Goal: Task Accomplishment & Management: Manage account settings

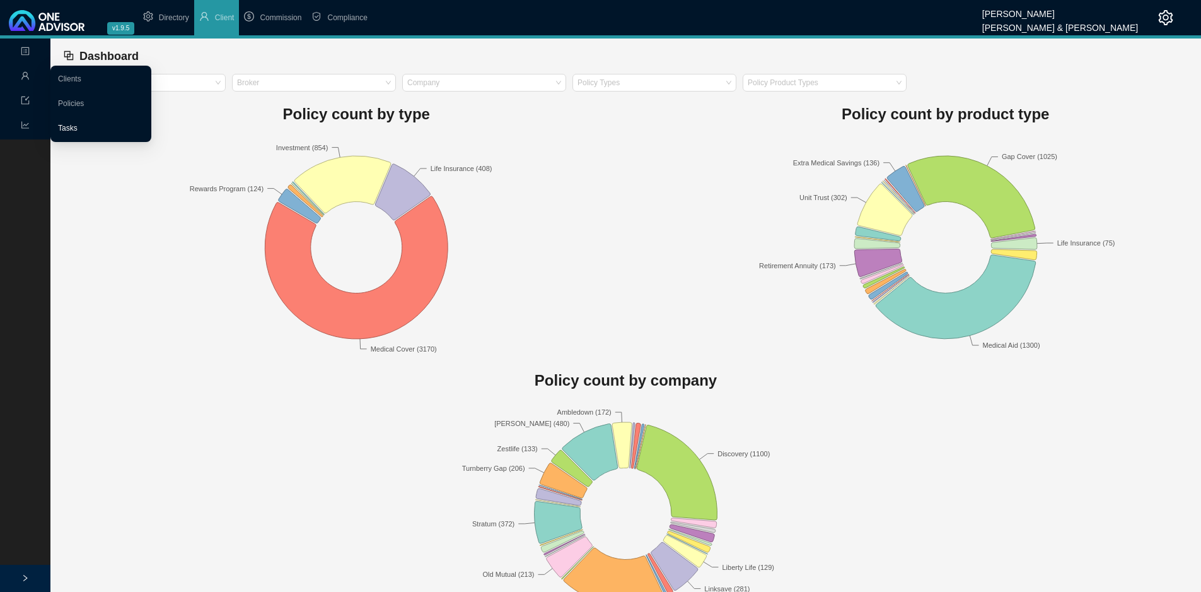
click at [78, 126] on link "Tasks" at bounding box center [68, 128] width 20 height 9
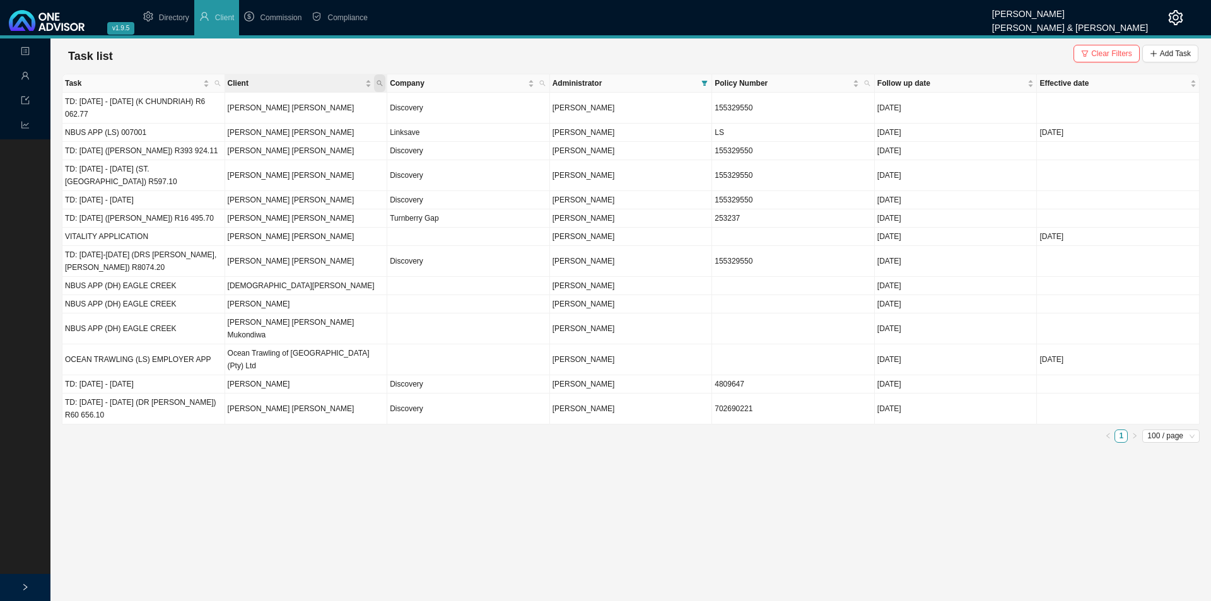
click at [381, 86] on span "Client" at bounding box center [379, 83] width 11 height 18
click at [337, 106] on input "text" at bounding box center [321, 109] width 119 height 18
type input "[PERSON_NAME]"
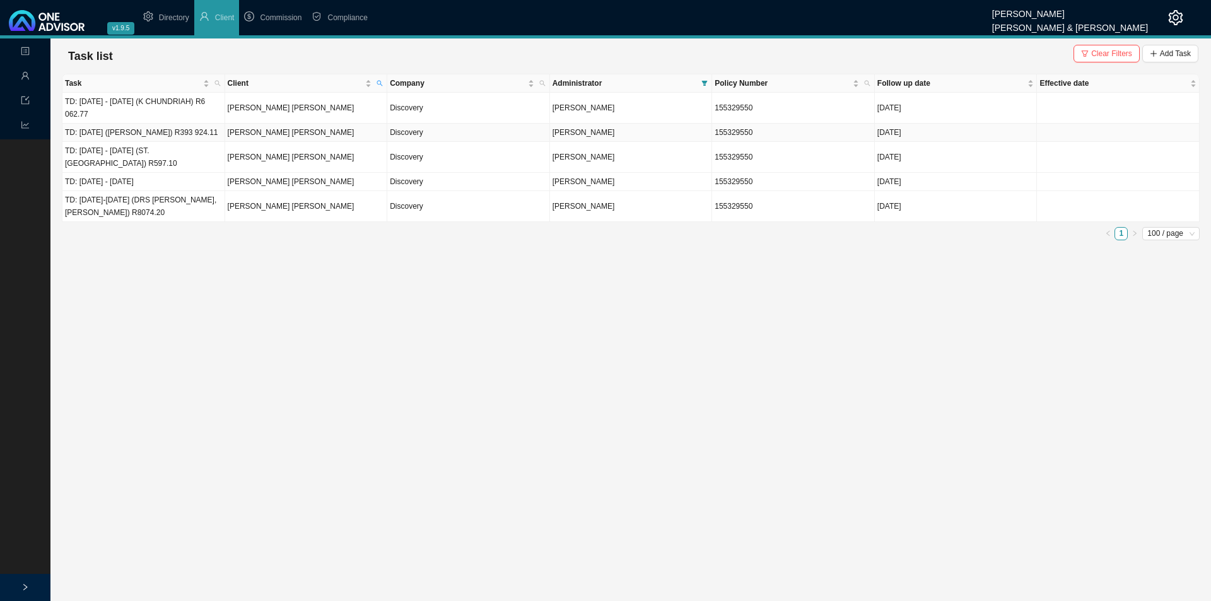
click at [905, 138] on td "[DATE]" at bounding box center [956, 133] width 163 height 18
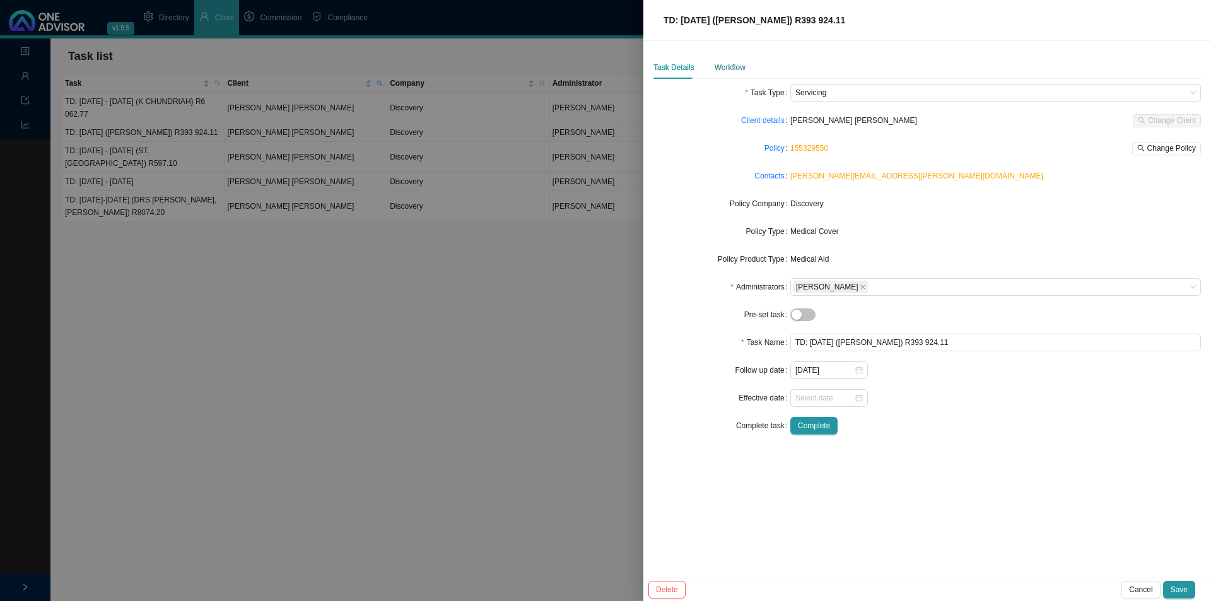
click at [727, 64] on div "Workflow" at bounding box center [730, 67] width 31 height 13
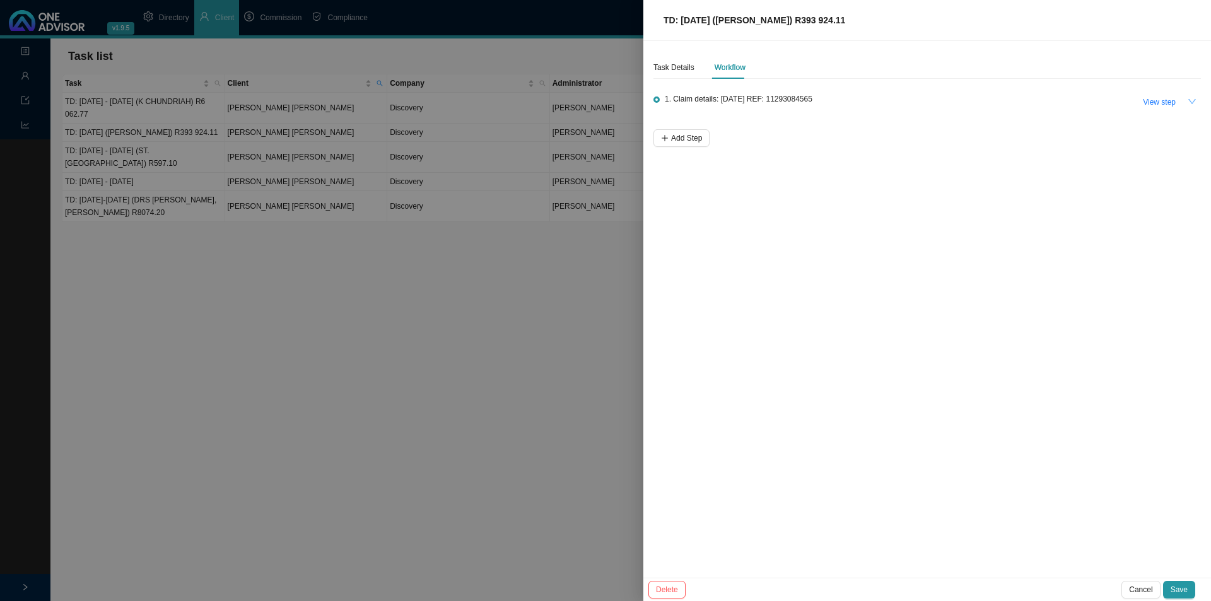
click at [1195, 100] on icon "down" at bounding box center [1192, 101] width 9 height 9
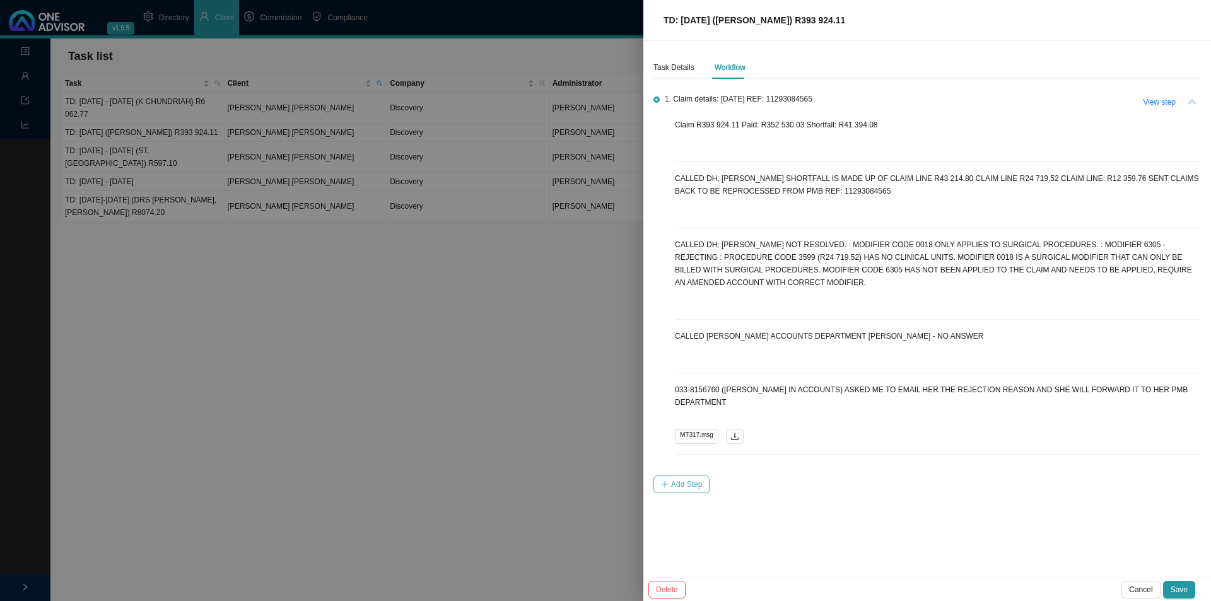
click at [682, 478] on span "Add Step" at bounding box center [686, 484] width 31 height 13
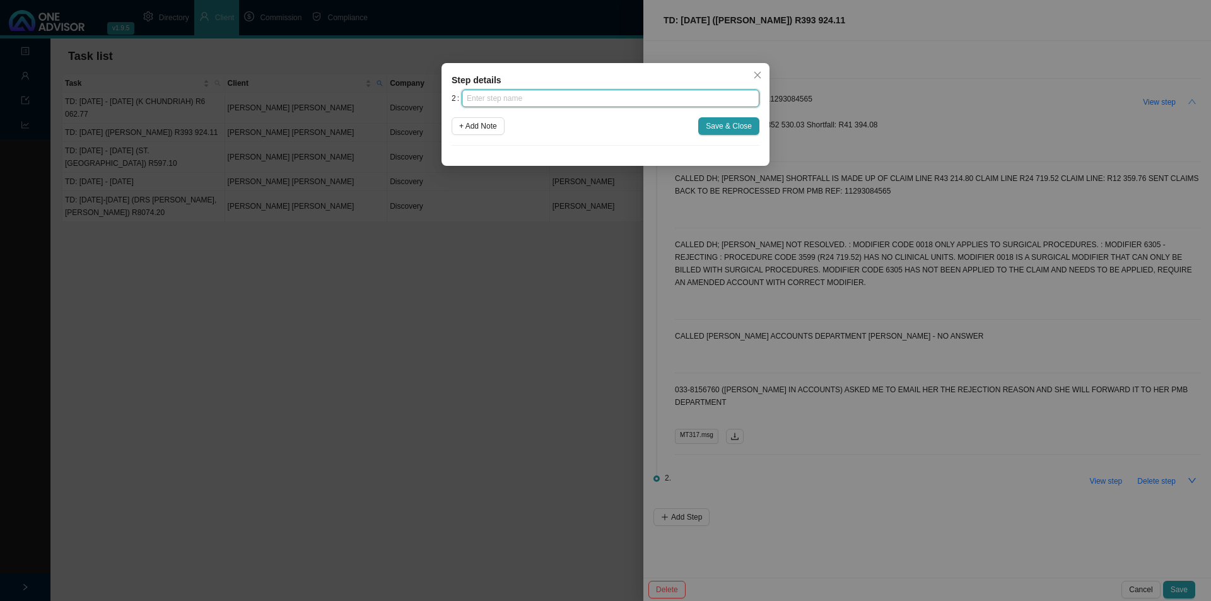
click at [527, 100] on input "text" at bounding box center [611, 99] width 298 height 18
click at [754, 71] on icon "close" at bounding box center [757, 75] width 9 height 9
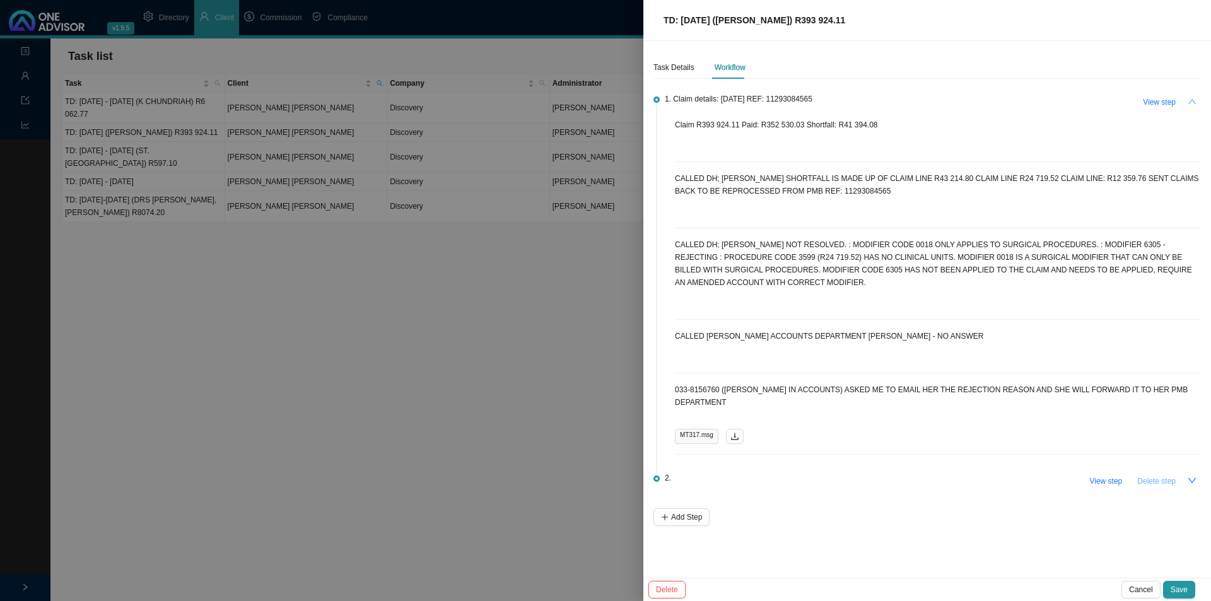
click at [1155, 475] on span "Delete step" at bounding box center [1156, 481] width 38 height 13
click at [1165, 110] on button "View step" at bounding box center [1159, 102] width 48 height 18
type input "Claim details: [DATE] REF: 11293084565"
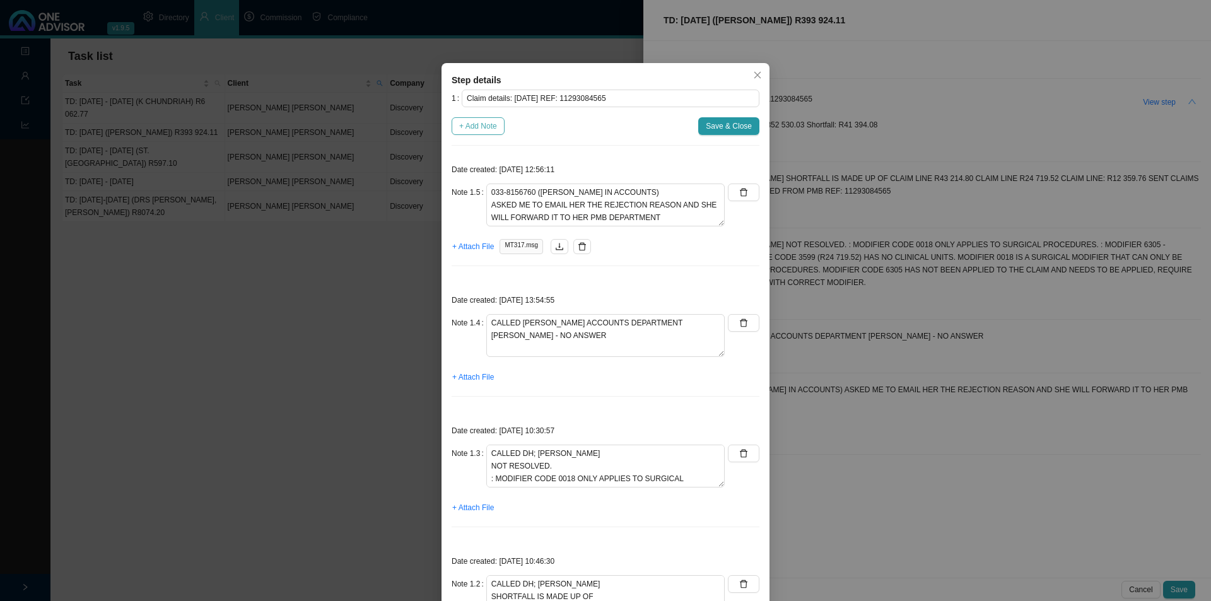
click at [476, 124] on span "+ Add Note" at bounding box center [478, 126] width 38 height 13
type textarea "033-8156760 ([PERSON_NAME] IN ACCOUNTS) ASKED ME TO EMAIL HER THE REJECTION REA…"
type textarea "CALLED [PERSON_NAME] ACCOUNTS DEPARTMENT [PERSON_NAME] - NO ANSWER"
type textarea "CALLED DH; [PERSON_NAME] NOT RESOLVED. : MODIFIER CODE 0018 ONLY APPLIES TO SUR…"
type textarea "CALLED DH; [PERSON_NAME] SHORTFALL IS MADE UP OF CLAIM LINE R43 214.80 CLAIM LI…"
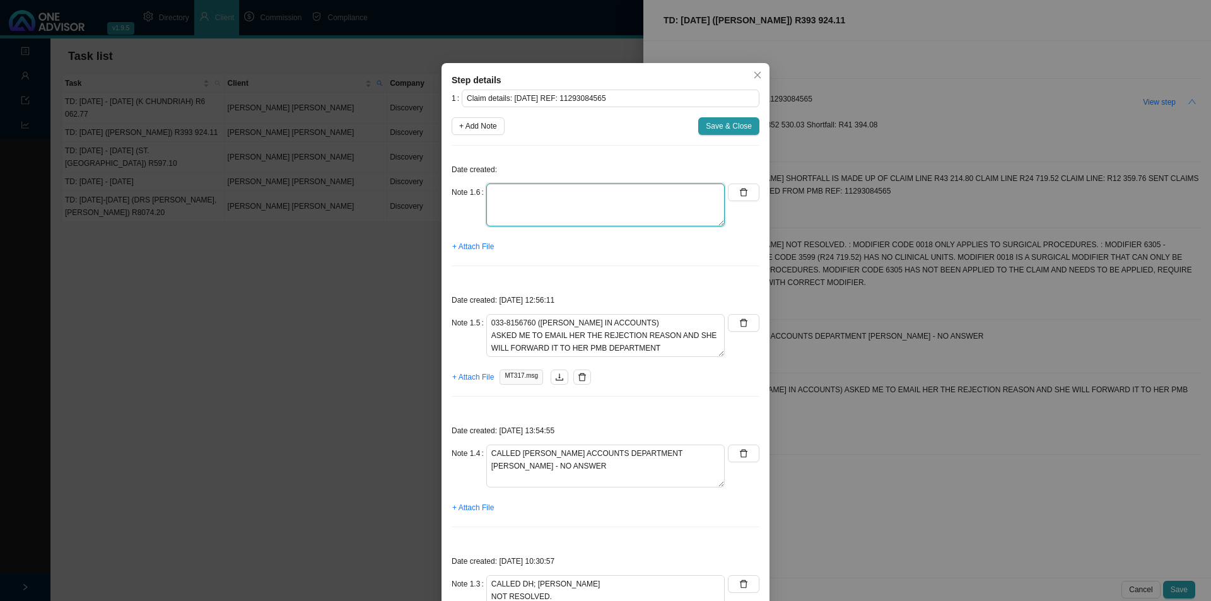
click at [562, 196] on textarea at bounding box center [605, 205] width 238 height 43
click at [706, 194] on textarea "CHECKED CTH, THERE DOES NOT SEEM TO BE ANY MOVEMENT" at bounding box center [605, 205] width 238 height 43
type textarea "CHECKED CTH, THERE DOES NOT SEEM TO BE ANY MOVEMENT. EMAILED A FOLLOW UP TO ACC…"
click at [462, 252] on span "+ Attach File" at bounding box center [473, 246] width 42 height 13
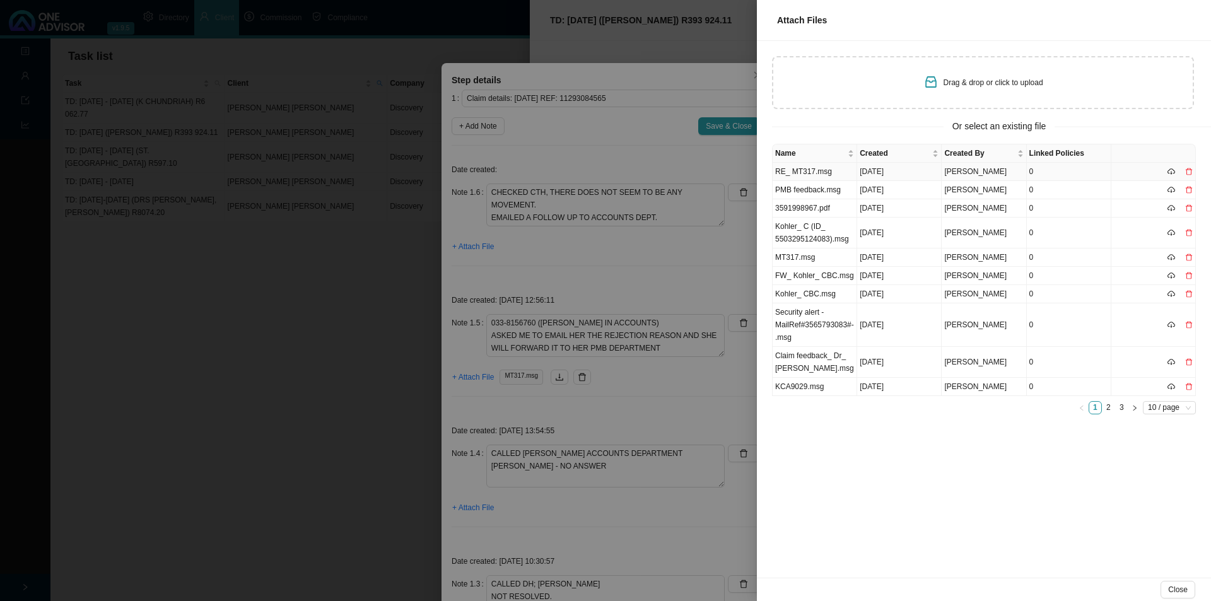
click at [821, 174] on td "RE_ MT317.msg" at bounding box center [815, 172] width 85 height 18
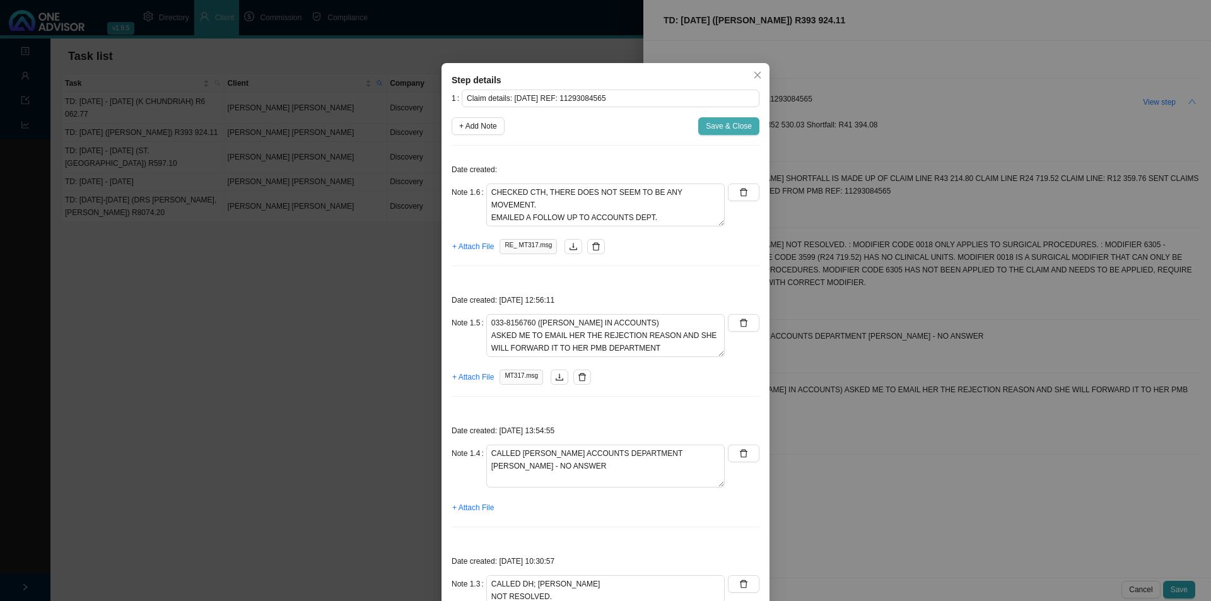
click at [714, 127] on span "Save & Close" at bounding box center [729, 126] width 46 height 13
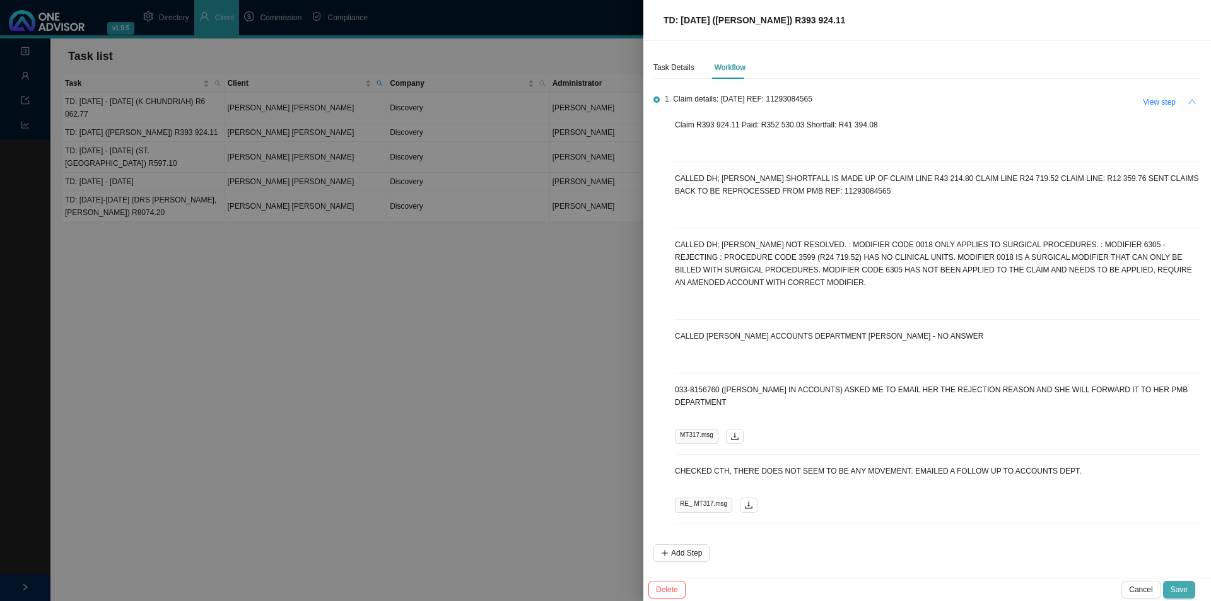
click at [1188, 590] on button "Save" at bounding box center [1179, 590] width 32 height 18
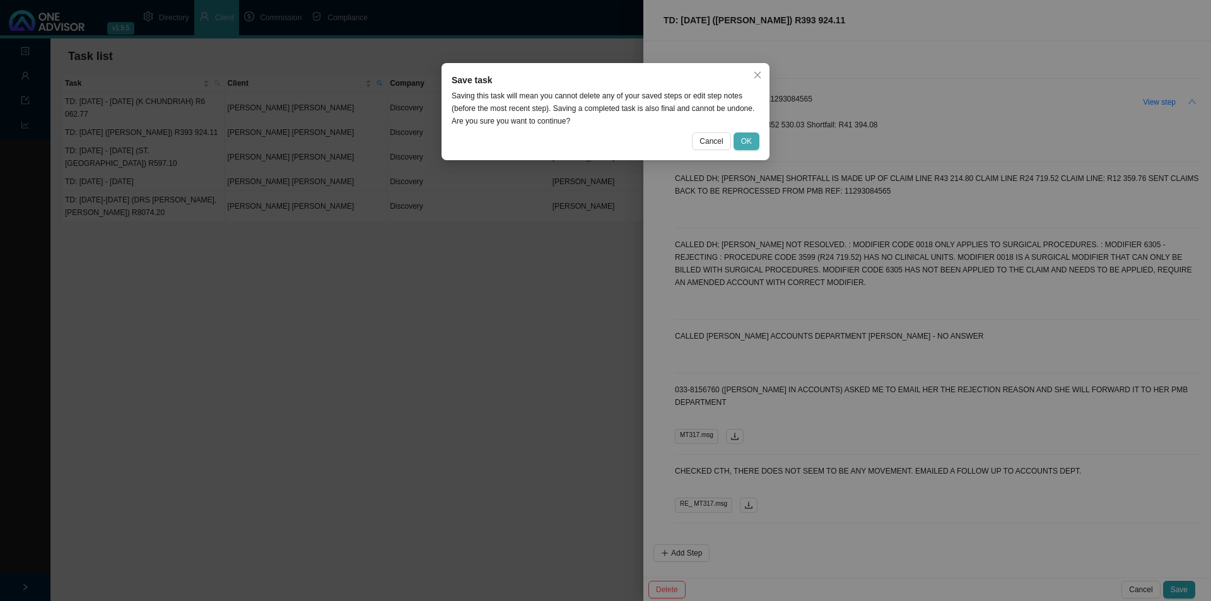
click at [752, 141] on button "OK" at bounding box center [746, 141] width 26 height 18
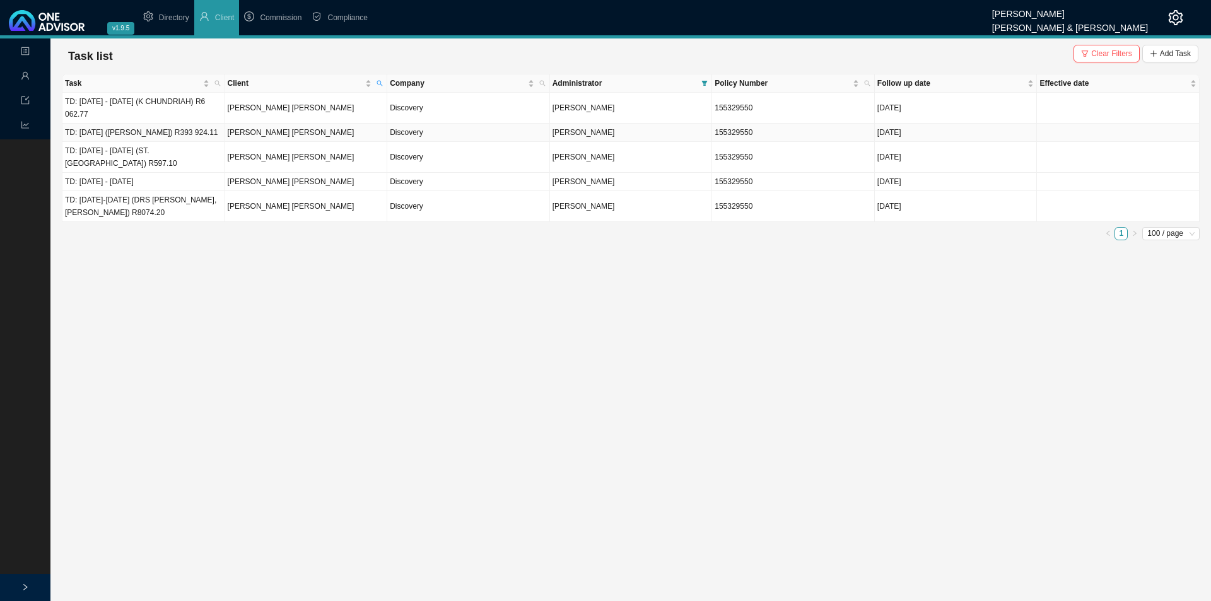
click at [184, 136] on td "TD: [DATE] ([PERSON_NAME]) R393 924.11" at bounding box center [143, 133] width 163 height 18
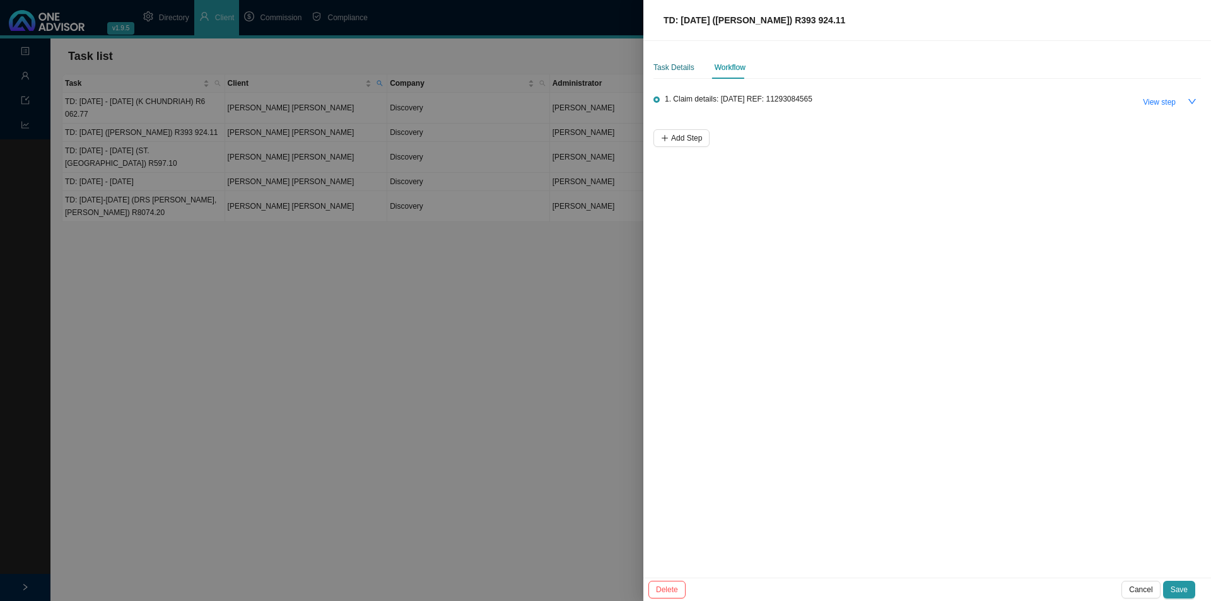
click at [660, 64] on div "Task Details" at bounding box center [673, 67] width 41 height 13
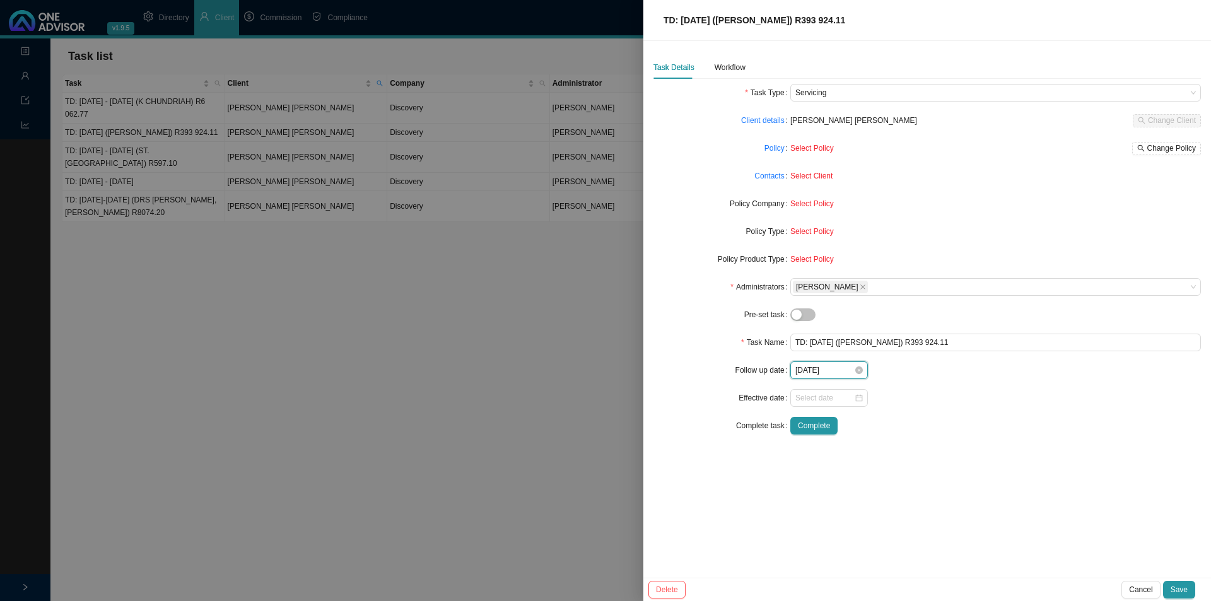
click at [838, 365] on input "[DATE]" at bounding box center [824, 370] width 59 height 13
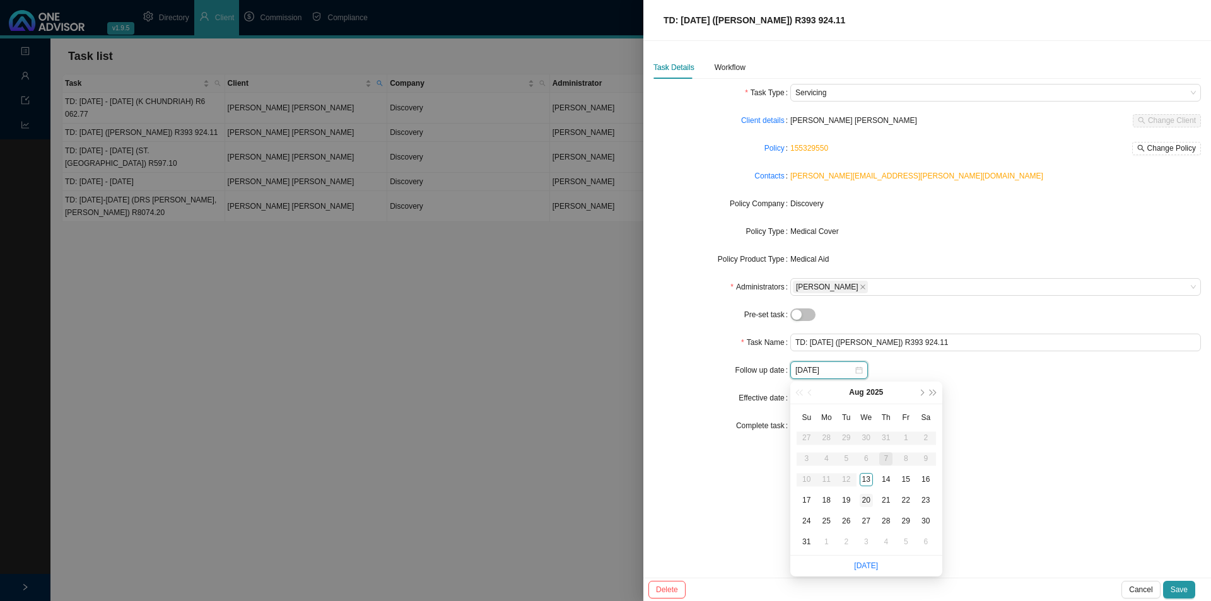
type input "[DATE]"
click at [868, 504] on div "20" at bounding box center [866, 500] width 13 height 13
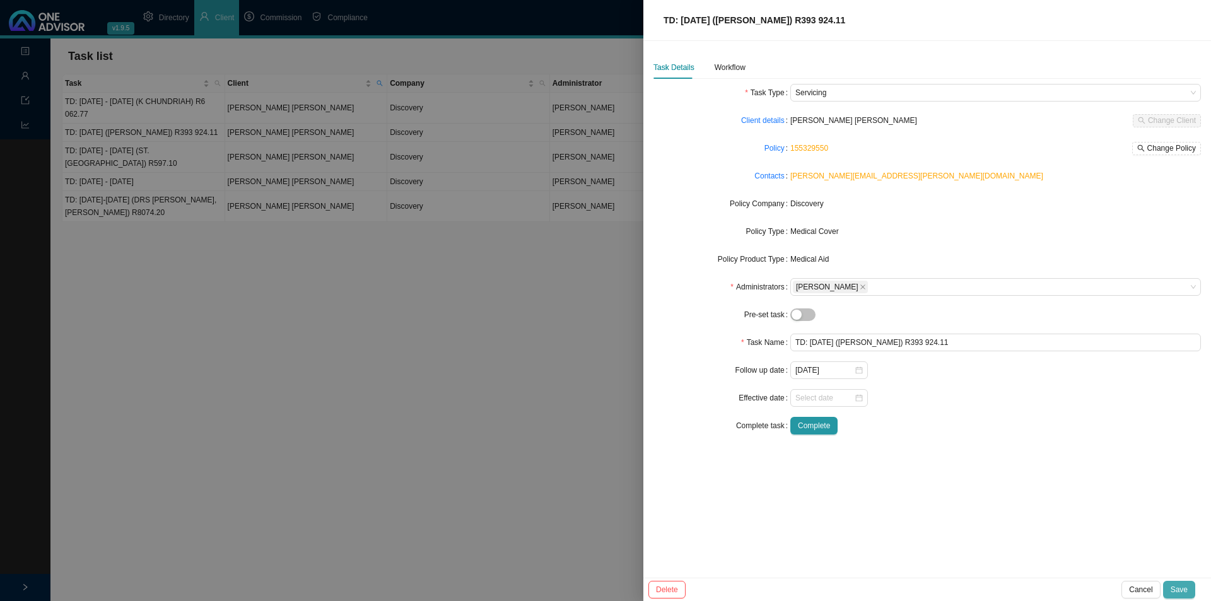
click at [1179, 583] on span "Save" at bounding box center [1179, 589] width 17 height 13
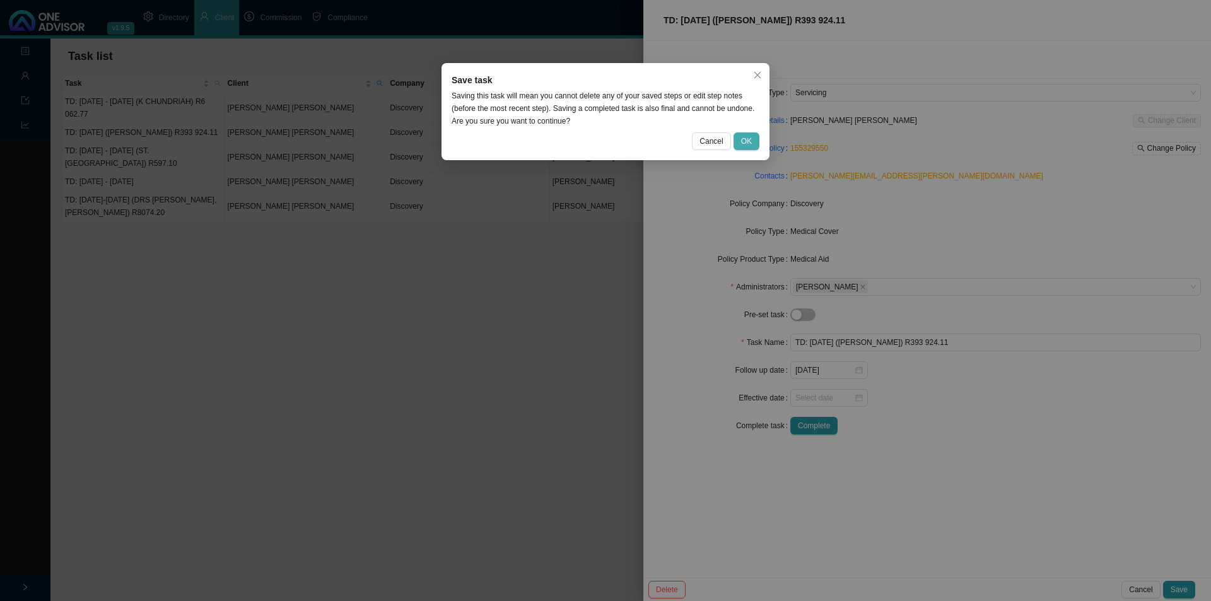
click at [747, 133] on button "OK" at bounding box center [746, 141] width 26 height 18
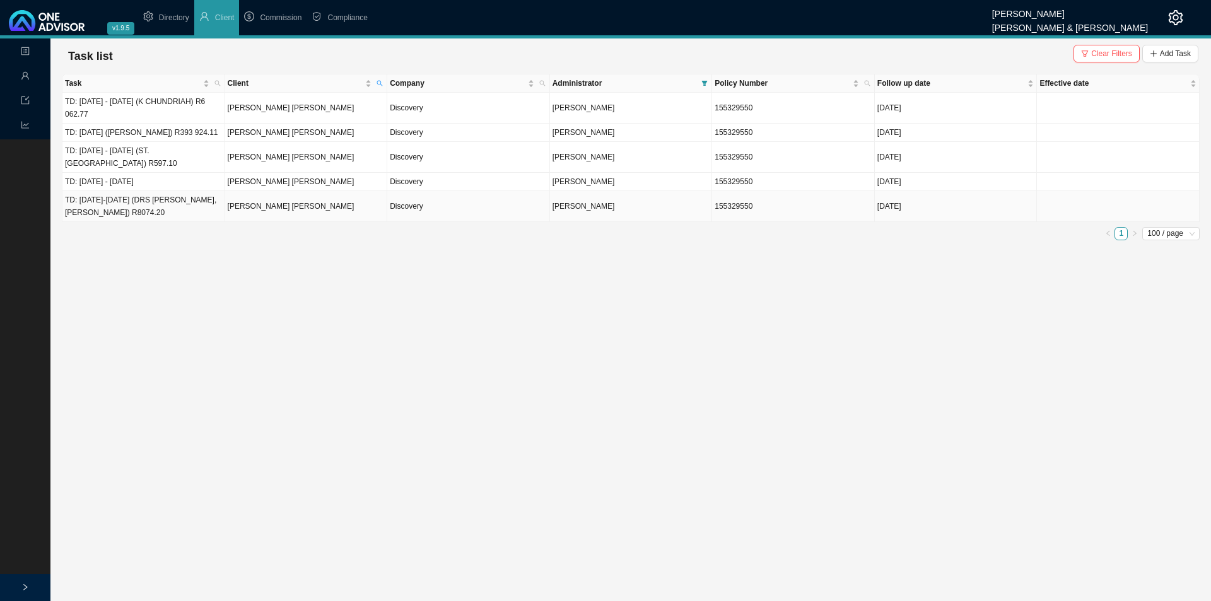
click at [190, 209] on td "TD: [DATE]-[DATE] (DRS [PERSON_NAME], [PERSON_NAME]) R8074.20" at bounding box center [143, 206] width 163 height 31
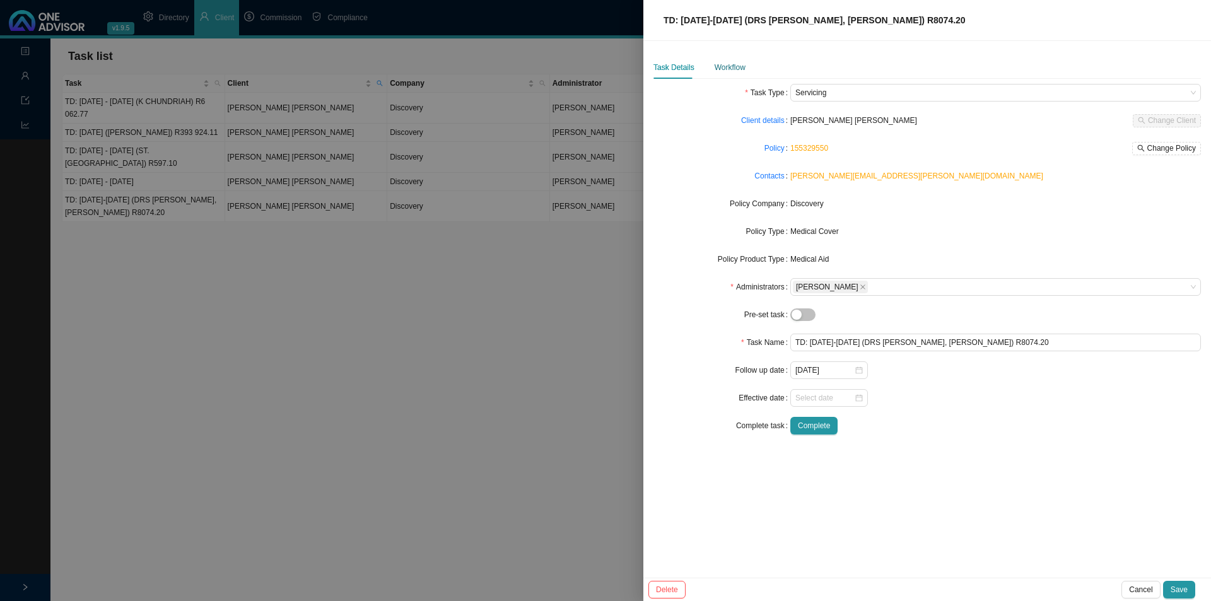
click at [721, 65] on div "Workflow" at bounding box center [730, 67] width 31 height 13
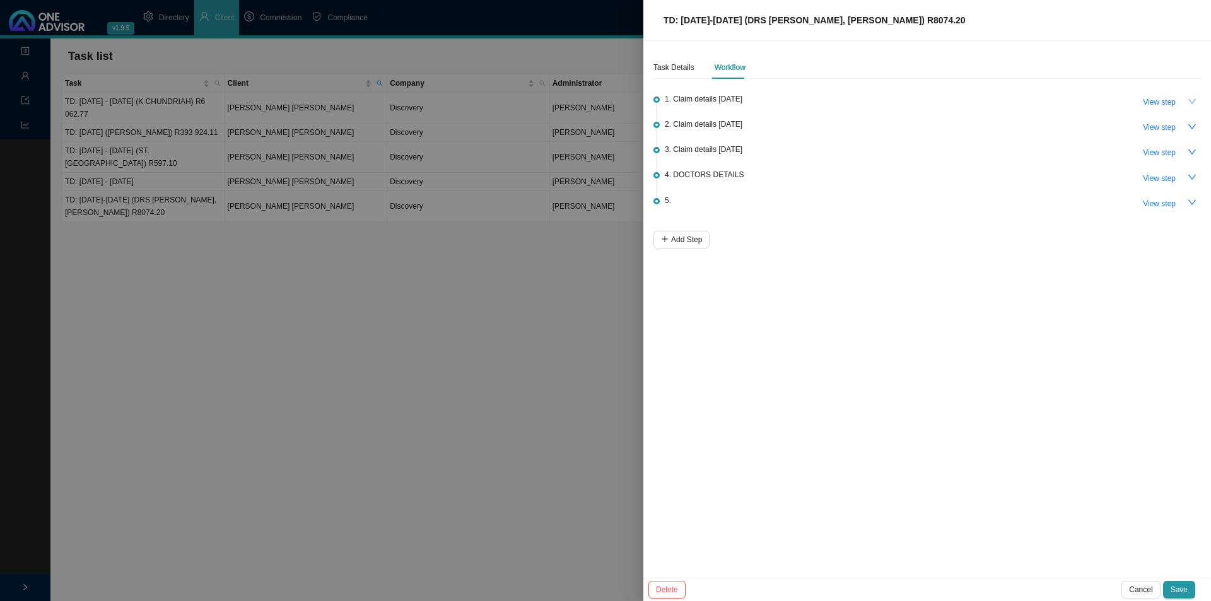
click at [1191, 100] on icon "down" at bounding box center [1192, 101] width 9 height 9
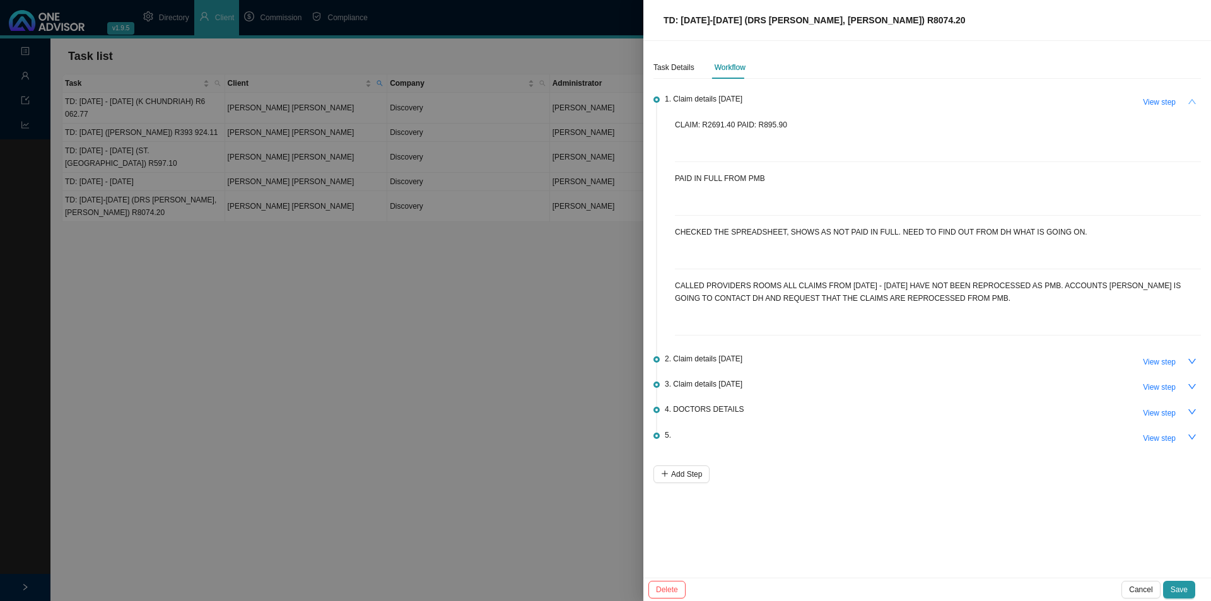
click at [1191, 100] on icon "up" at bounding box center [1192, 101] width 9 height 9
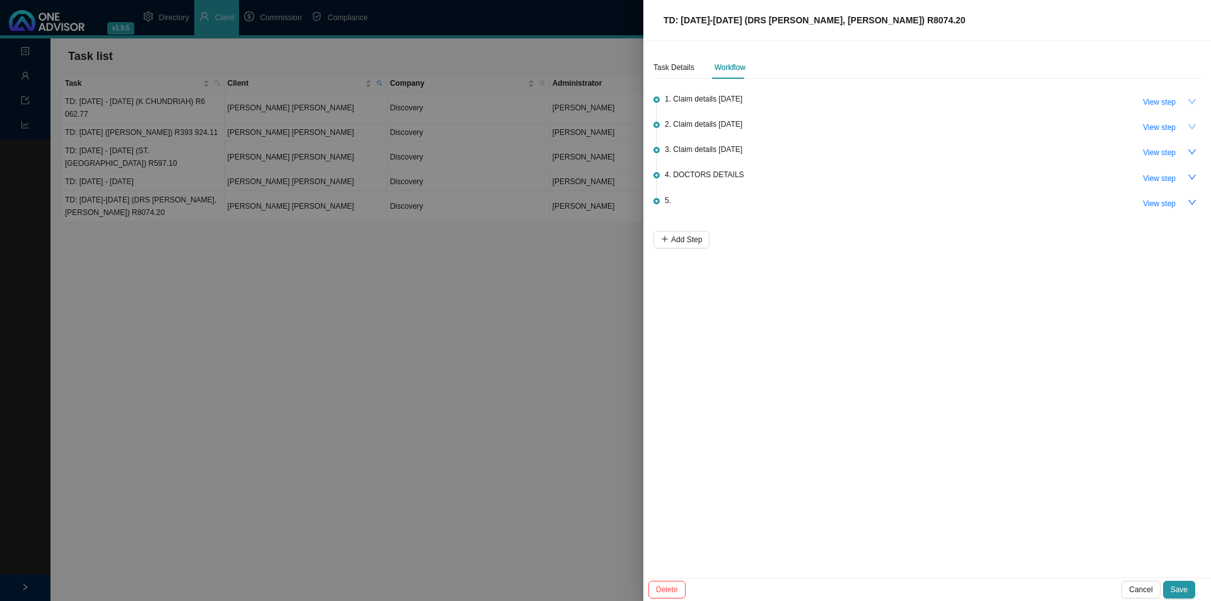
click at [1190, 127] on icon "down" at bounding box center [1192, 126] width 9 height 9
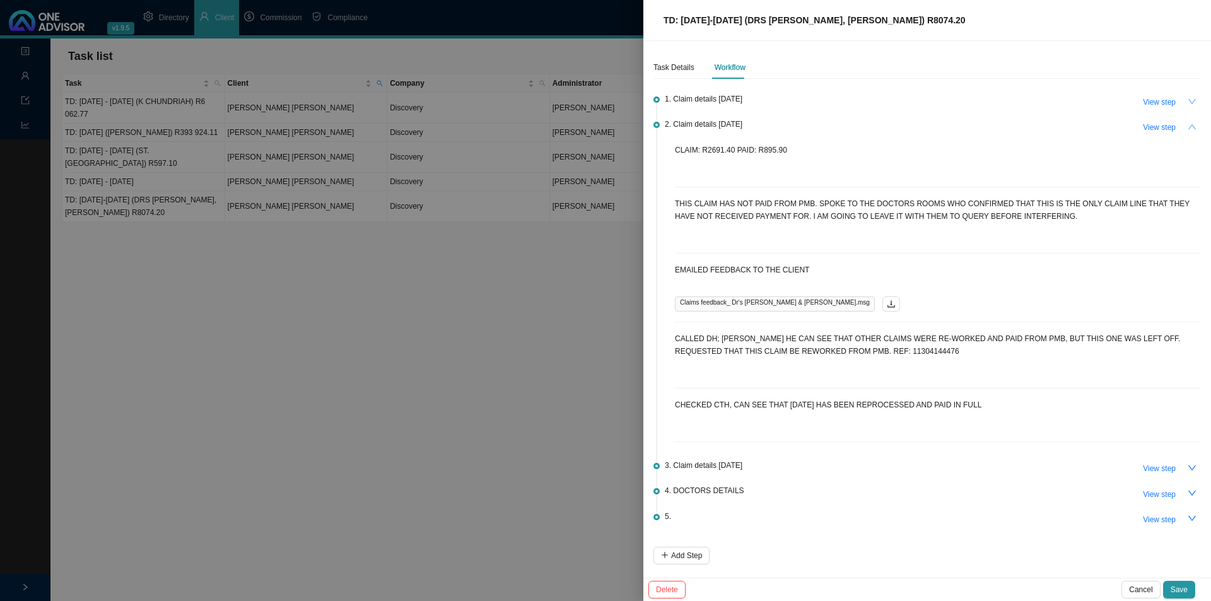
click at [1190, 127] on icon "up" at bounding box center [1192, 126] width 8 height 5
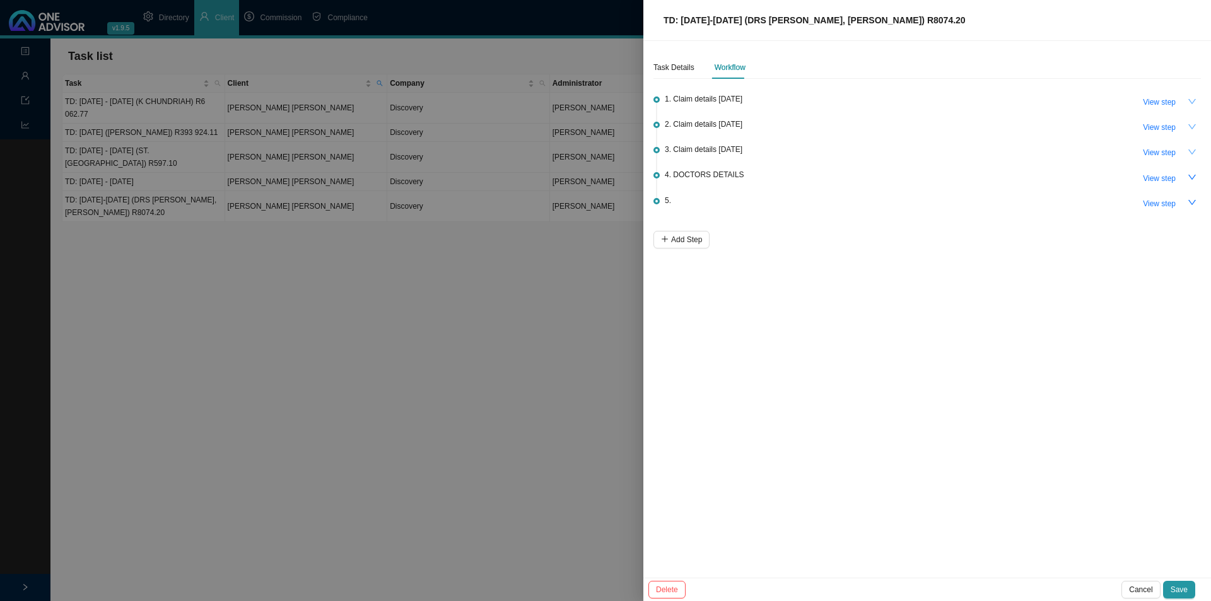
click at [1188, 152] on icon "down" at bounding box center [1192, 152] width 9 height 9
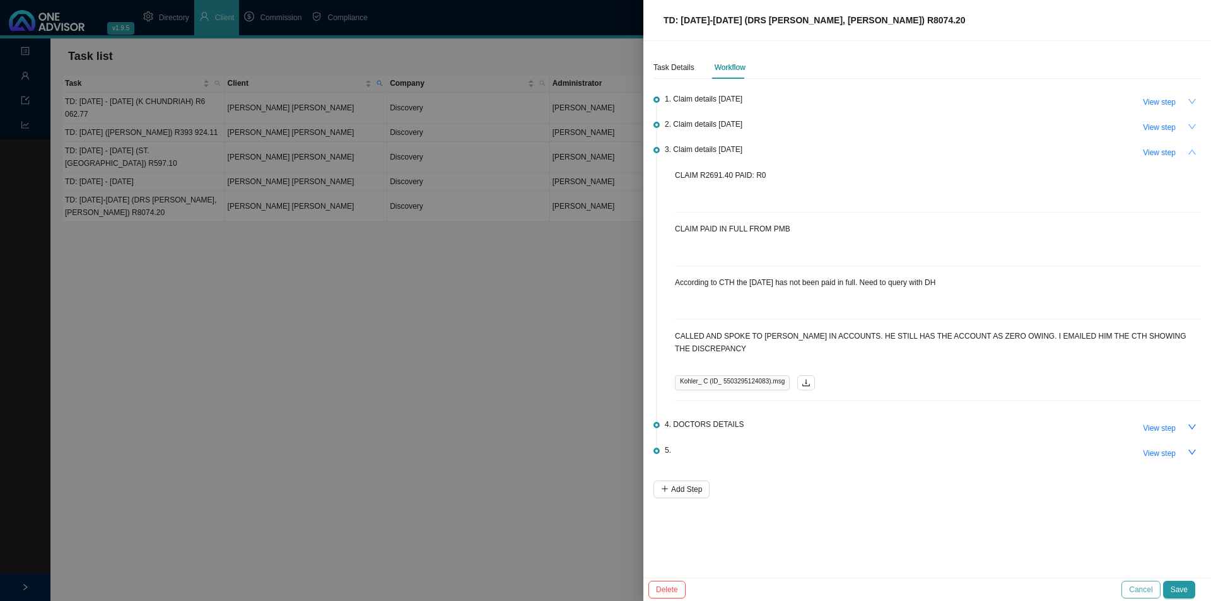
click at [1152, 588] on span "Cancel" at bounding box center [1140, 589] width 23 height 13
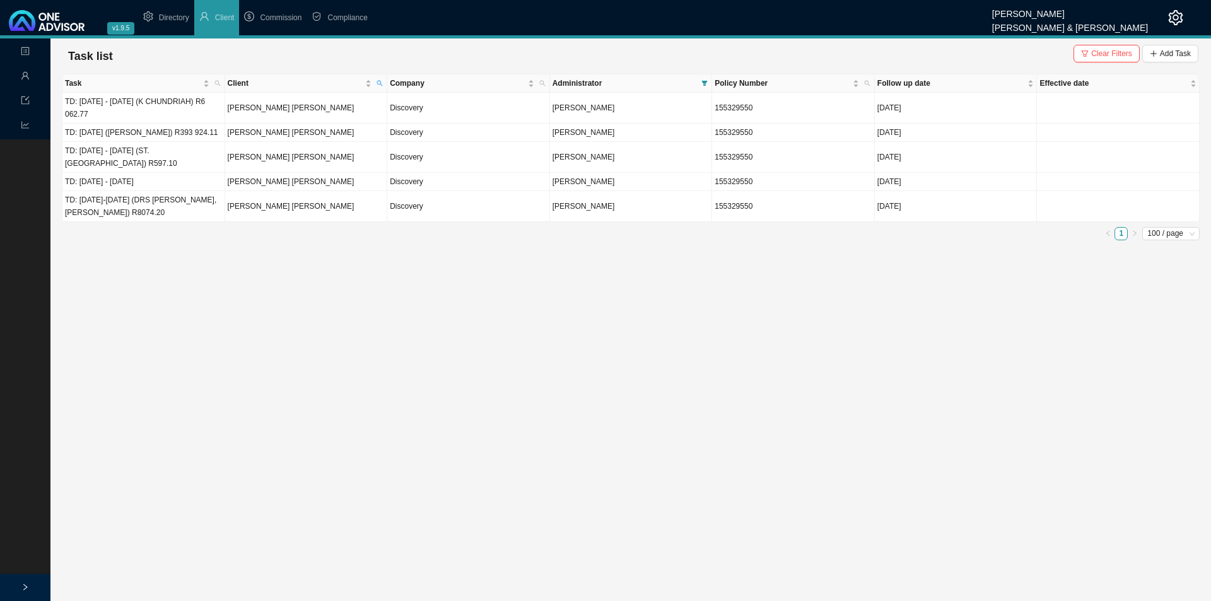
click at [670, 390] on main "Landing Management Data Reports Task list Clear Filters Add Task Task Client Co…" at bounding box center [605, 319] width 1211 height 563
click at [860, 462] on main "Landing Management Data Reports Task list Clear Filters Add Task Task Client Co…" at bounding box center [605, 319] width 1211 height 563
click at [178, 206] on td "TD: [DATE]-[DATE] (DRS [PERSON_NAME], [PERSON_NAME]) R8074.20" at bounding box center [143, 206] width 163 height 31
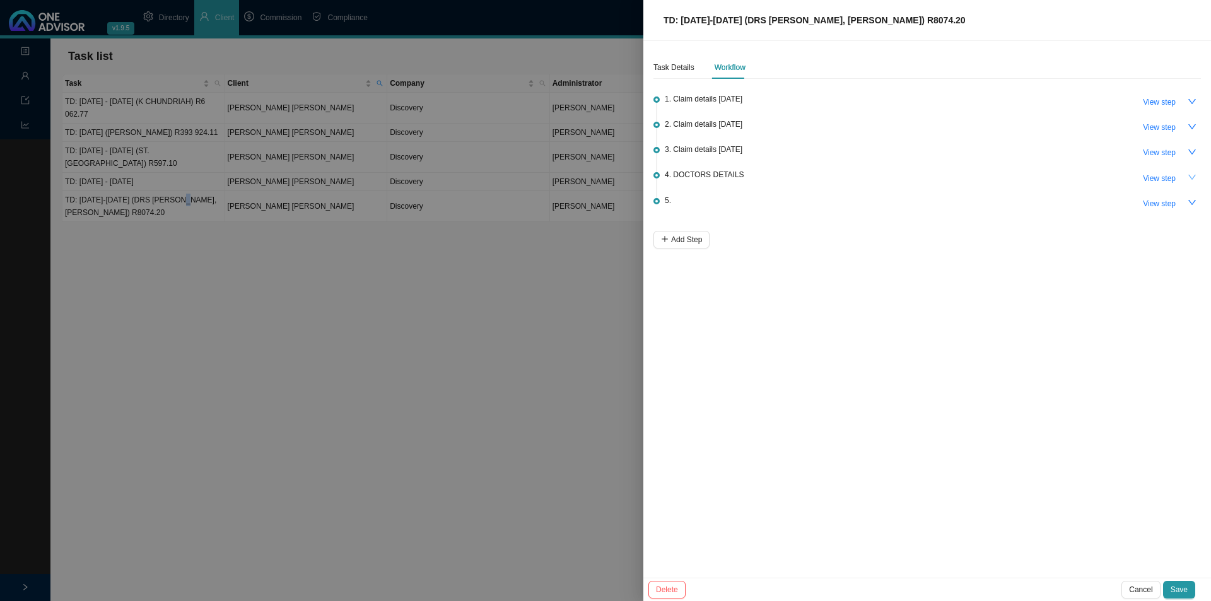
click at [1191, 178] on icon "down" at bounding box center [1192, 177] width 9 height 9
click at [1195, 153] on icon "down" at bounding box center [1192, 152] width 9 height 9
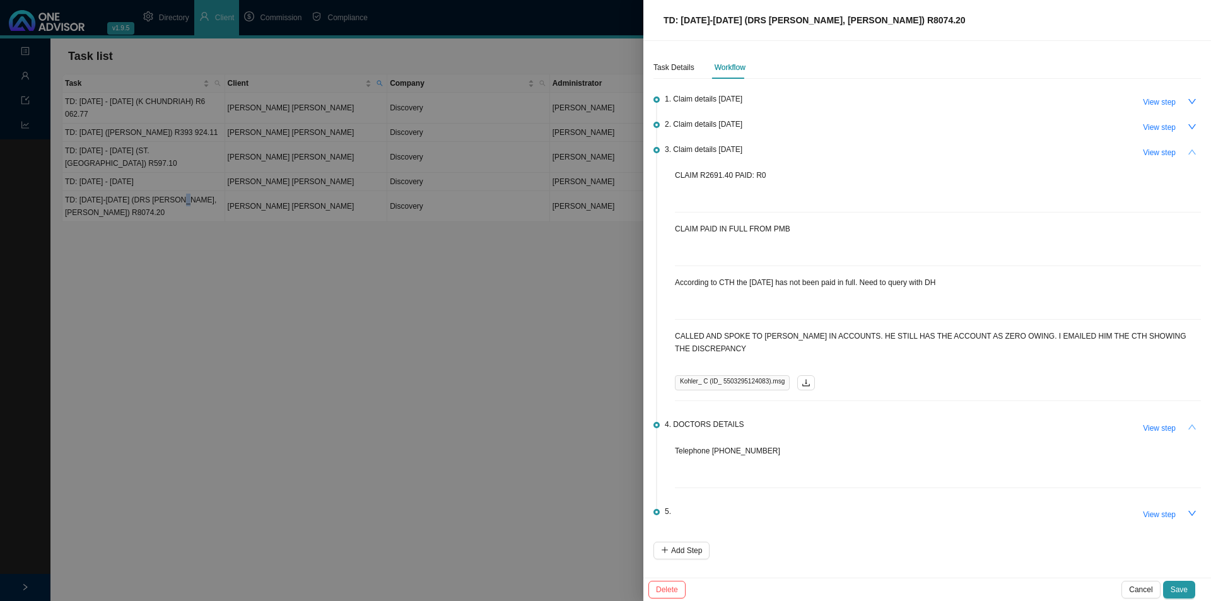
drag, startPoint x: 431, startPoint y: 281, endPoint x: 450, endPoint y: 295, distance: 23.5
click at [431, 281] on div at bounding box center [605, 300] width 1211 height 601
